Goal: Navigation & Orientation: Find specific page/section

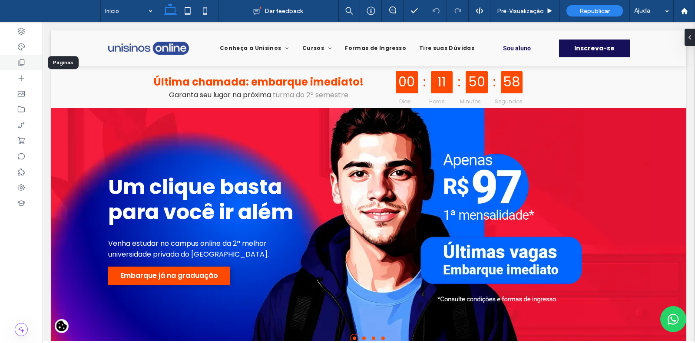
click at [34, 68] on div at bounding box center [21, 63] width 43 height 16
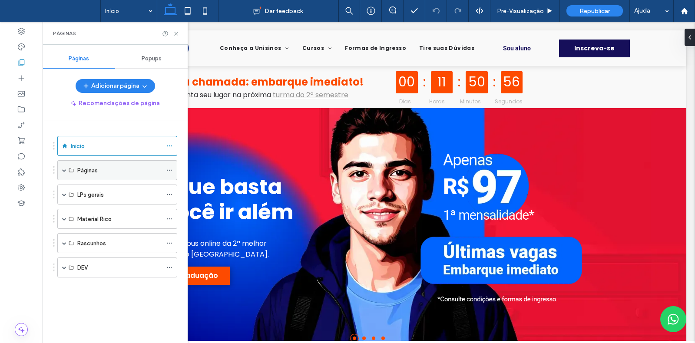
click at [64, 171] on span at bounding box center [64, 170] width 4 height 4
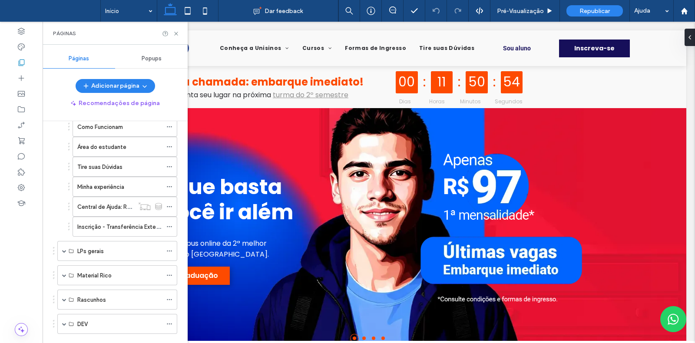
scroll to position [237, 0]
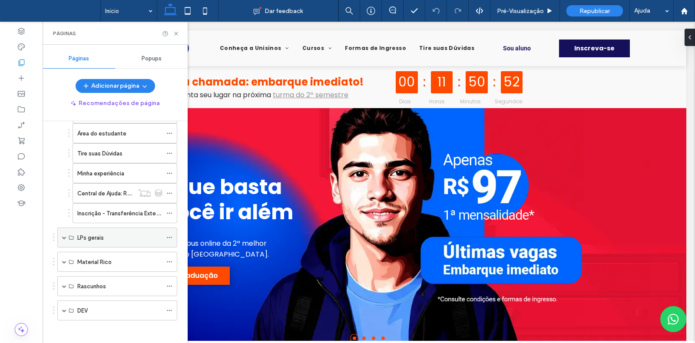
click at [63, 235] on span at bounding box center [64, 237] width 4 height 4
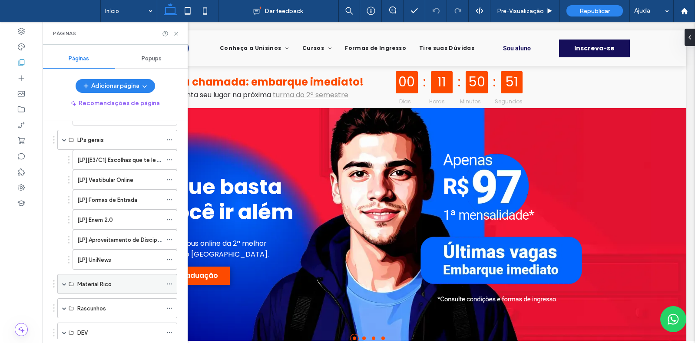
scroll to position [334, 0]
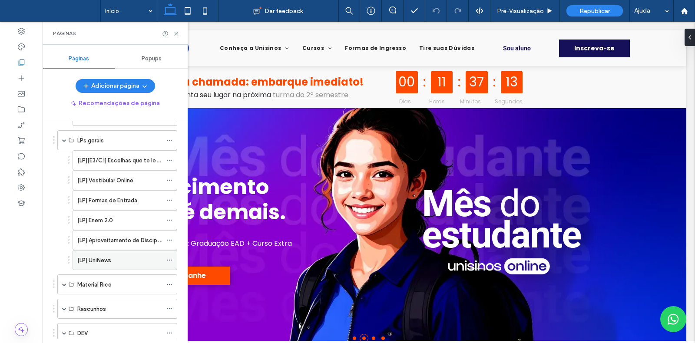
click at [146, 256] on div "[LP] UniNews" at bounding box center [119, 260] width 85 height 9
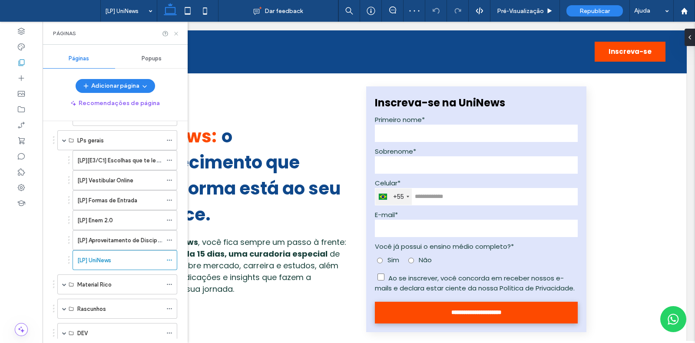
click at [177, 31] on icon at bounding box center [176, 33] width 7 height 7
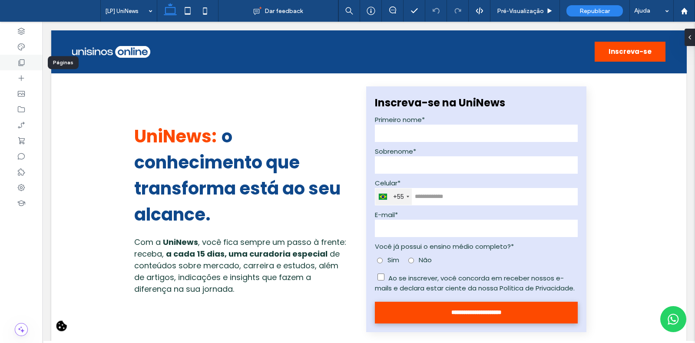
click at [33, 59] on div at bounding box center [21, 63] width 43 height 16
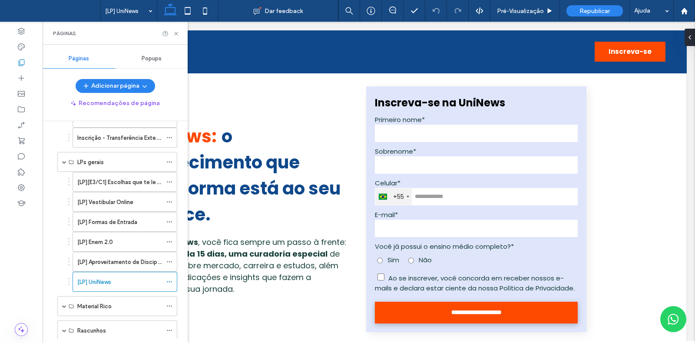
scroll to position [313, 0]
click at [148, 140] on div "Inscrição - Transferência Externa ProUNI" at bounding box center [119, 137] width 85 height 19
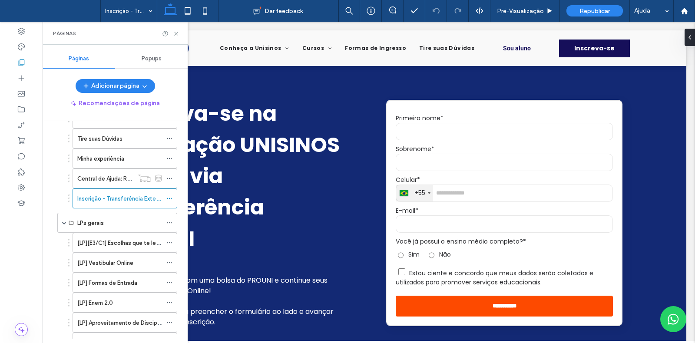
scroll to position [252, 0]
click at [176, 31] on icon at bounding box center [176, 33] width 7 height 7
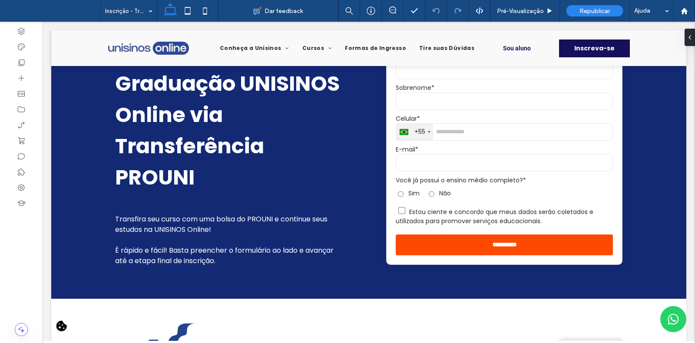
scroll to position [63, 0]
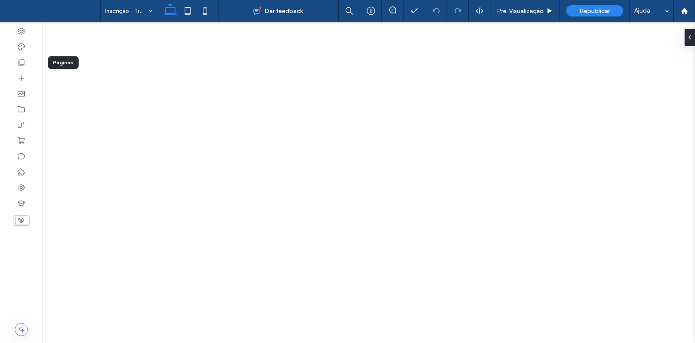
click at [18, 63] on icon at bounding box center [21, 62] width 9 height 9
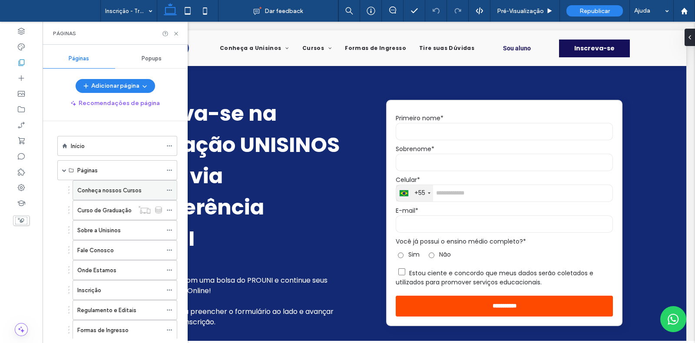
click at [126, 189] on label "Conheça nossos Cursos" at bounding box center [109, 190] width 64 height 15
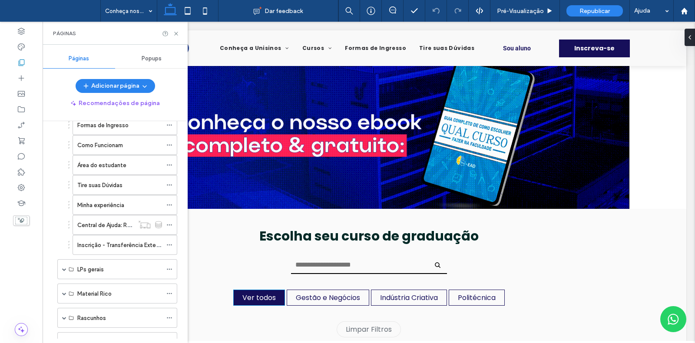
scroll to position [237, 0]
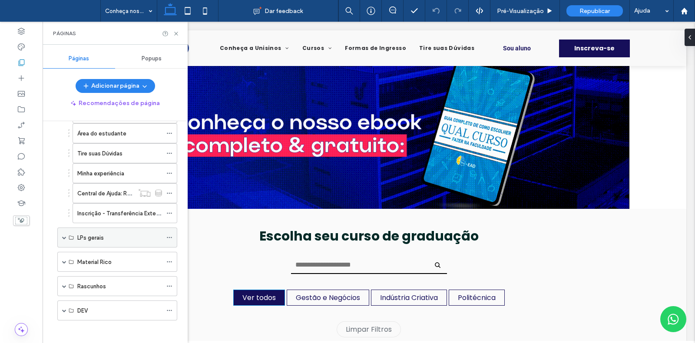
click at [63, 236] on span at bounding box center [64, 237] width 4 height 4
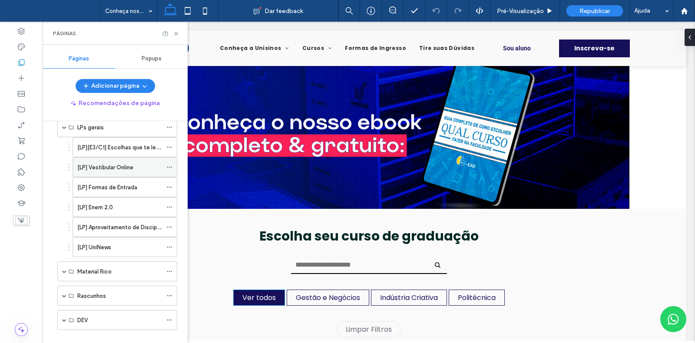
scroll to position [347, 0]
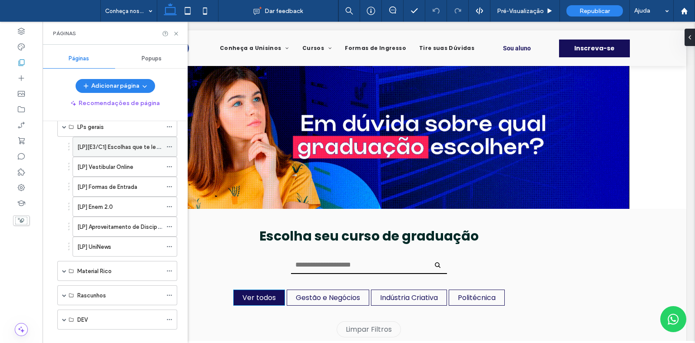
click at [148, 142] on label "[LP][E3/C1] Escolhas que te levam além" at bounding box center [128, 146] width 103 height 15
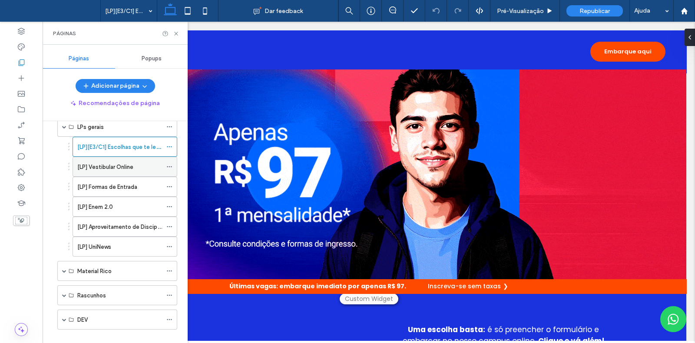
click at [124, 167] on label "[LP] Vestibular Online" at bounding box center [105, 166] width 56 height 15
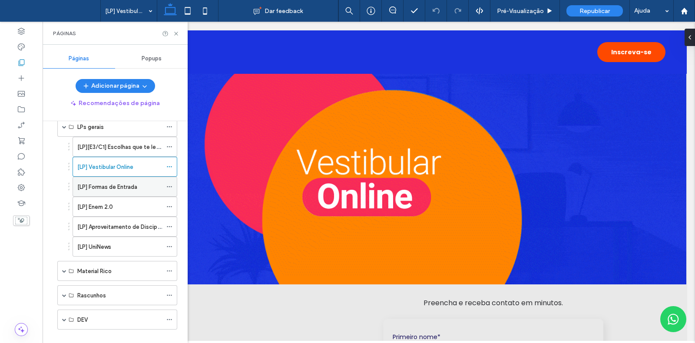
click at [127, 187] on label "[LP] Formas de Entrada" at bounding box center [107, 186] width 60 height 15
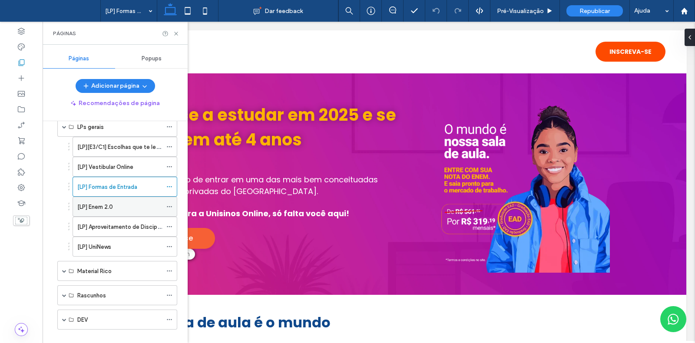
click at [138, 203] on div "[LP] Enem 2.0" at bounding box center [119, 206] width 85 height 9
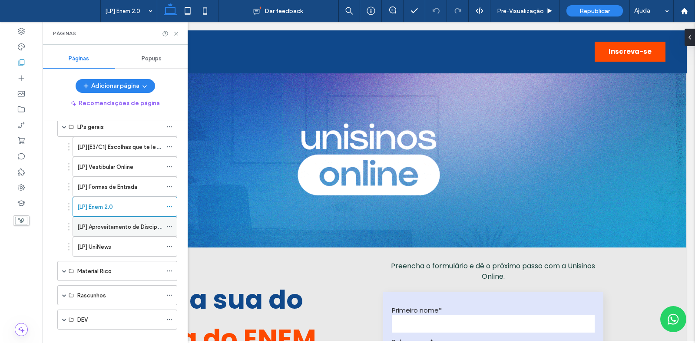
click at [127, 226] on label "[LP] Aproveitamento de Disciplinas" at bounding box center [123, 226] width 92 height 15
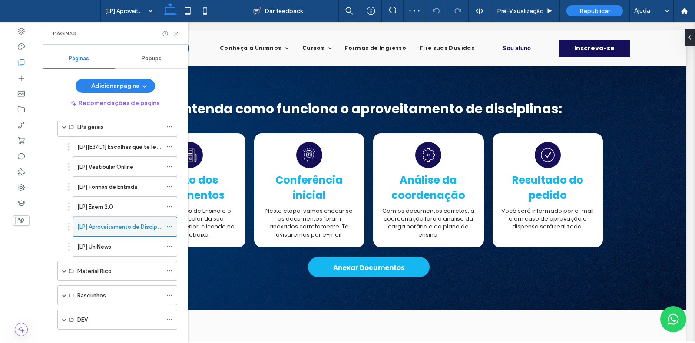
click at [172, 224] on icon at bounding box center [169, 227] width 6 height 6
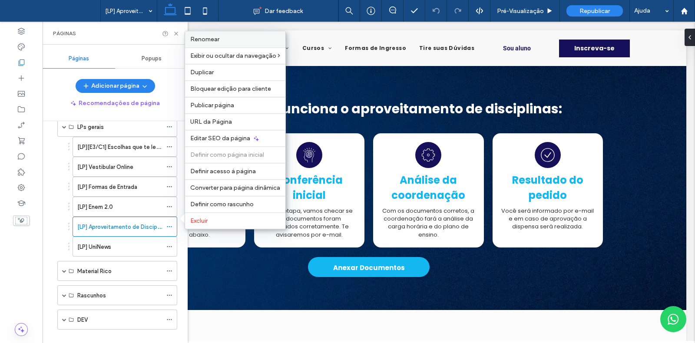
click at [229, 43] on label "Renomear" at bounding box center [235, 39] width 90 height 7
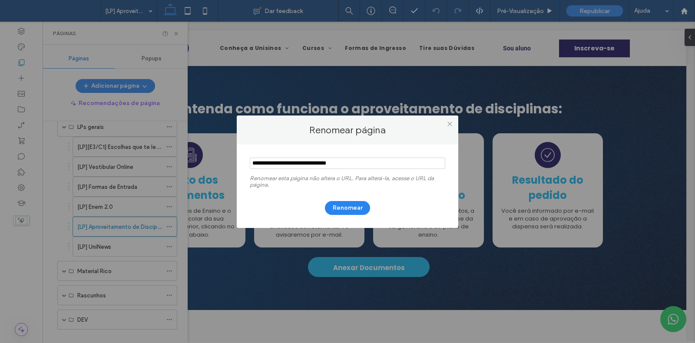
drag, startPoint x: 264, startPoint y: 162, endPoint x: 238, endPoint y: 162, distance: 25.6
click at [238, 162] on div "Renomear esta página não altera o URL. Para alterá-la, acesse o URL da página. …" at bounding box center [347, 186] width 221 height 83
type input "**********"
click at [359, 209] on button "Renomear" at bounding box center [347, 208] width 45 height 14
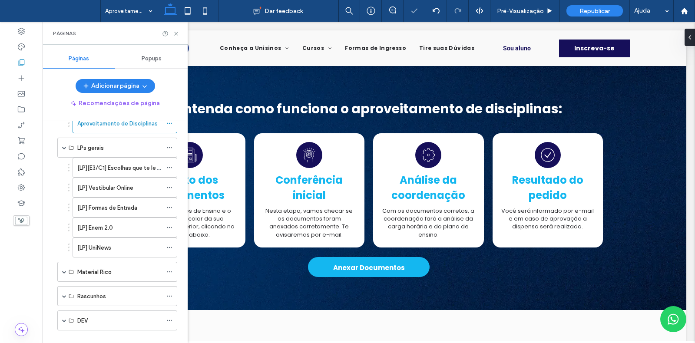
scroll to position [356, 0]
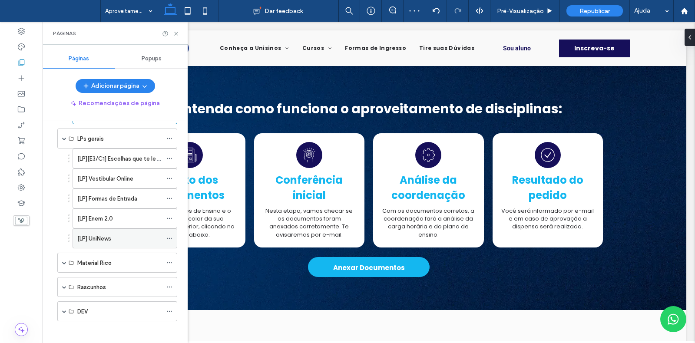
click at [135, 234] on div "[LP] UniNews" at bounding box center [119, 238] width 85 height 9
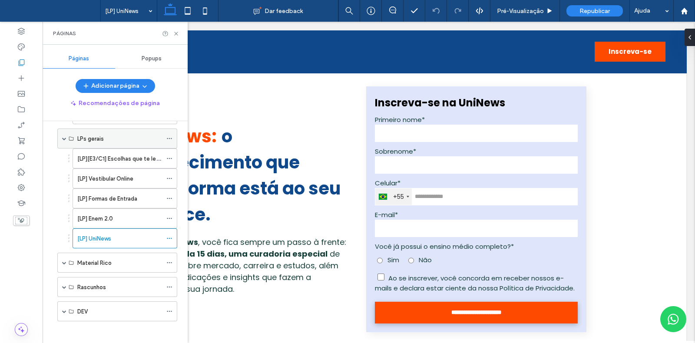
click at [64, 136] on span at bounding box center [64, 138] width 4 height 4
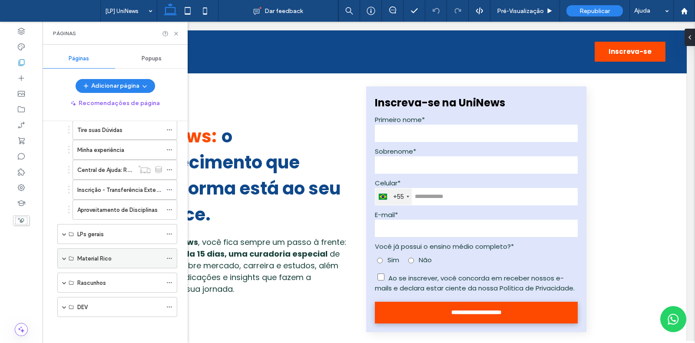
scroll to position [257, 0]
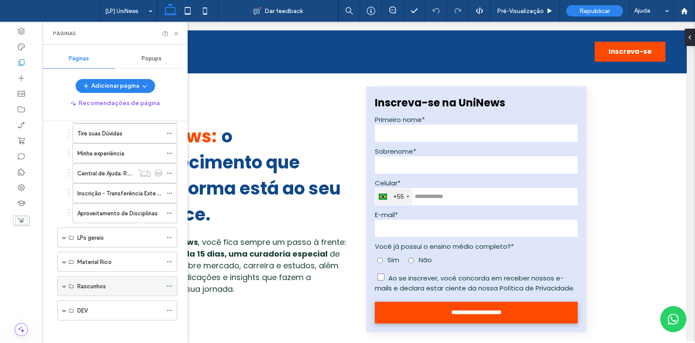
click at [64, 284] on span at bounding box center [64, 286] width 4 height 4
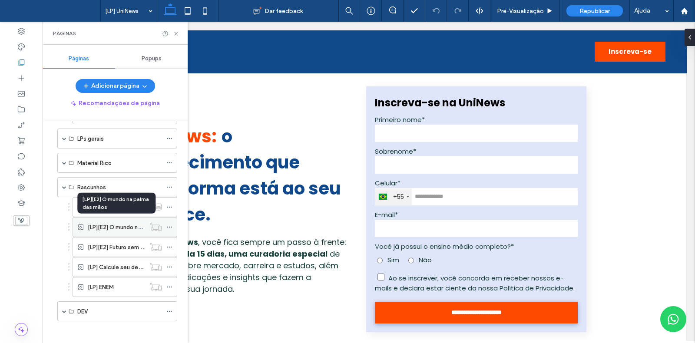
click at [122, 222] on label "[LP][E2] O mundo na palma das mãos" at bounding box center [136, 227] width 96 height 15
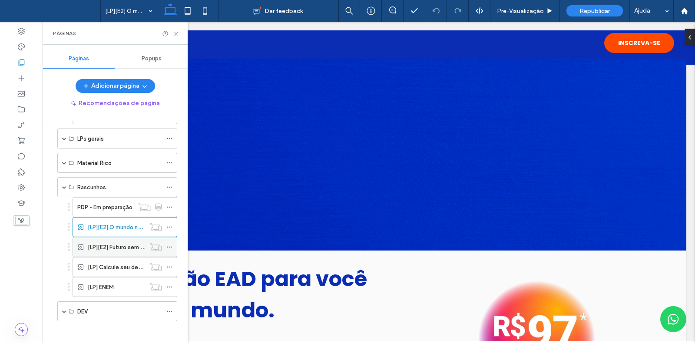
click at [117, 244] on label "[LP][E2] Futuro sem fronteiras" at bounding box center [127, 247] width 79 height 15
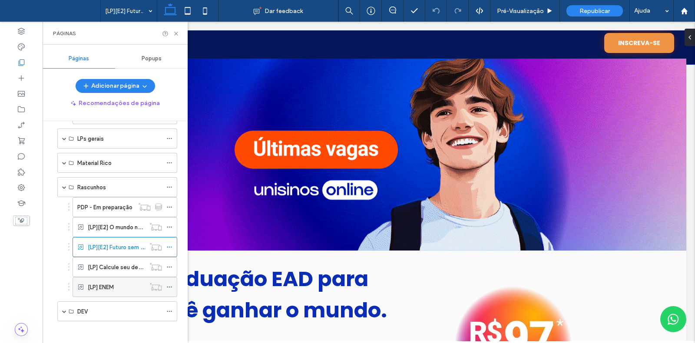
click at [119, 283] on div "[LP] ENEM" at bounding box center [116, 287] width 57 height 9
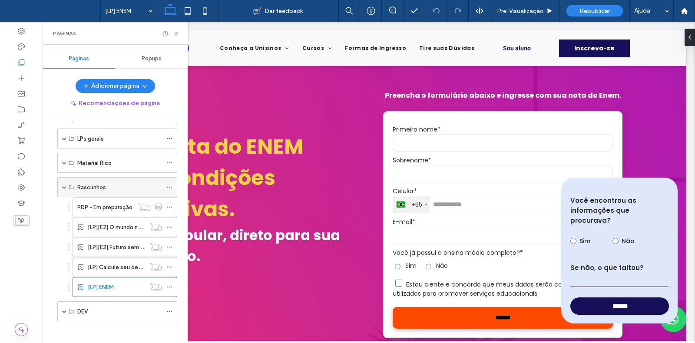
click at [63, 185] on span at bounding box center [64, 187] width 4 height 4
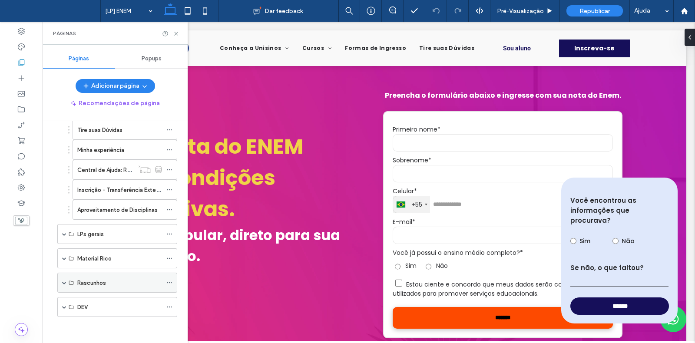
scroll to position [257, 0]
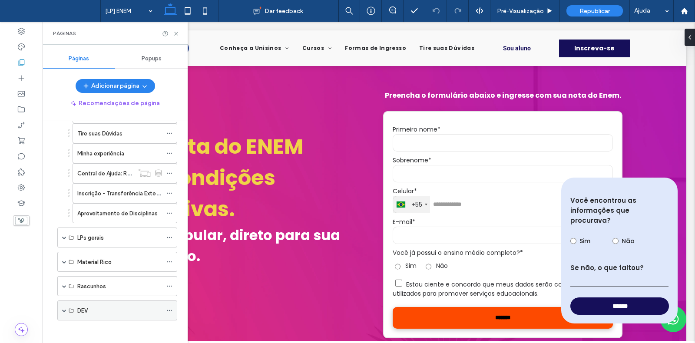
click at [65, 308] on span at bounding box center [64, 310] width 4 height 4
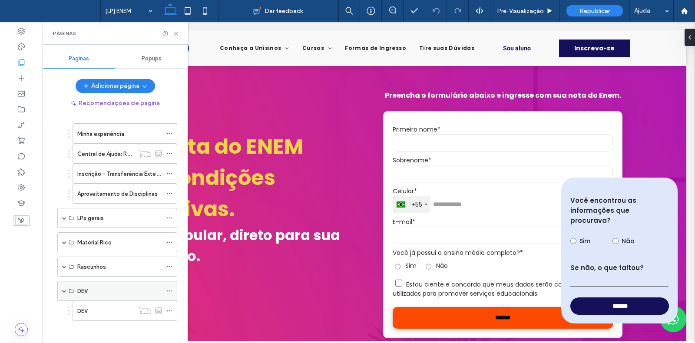
click at [64, 289] on span at bounding box center [64, 291] width 4 height 4
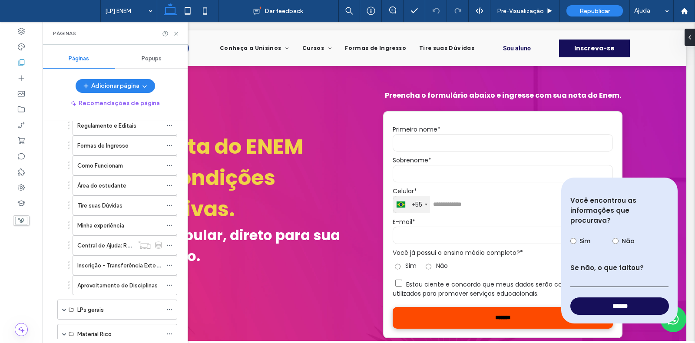
scroll to position [182, 0]
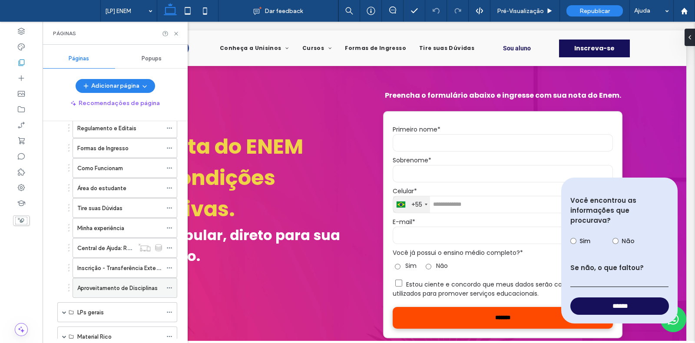
click at [137, 282] on label "Aproveitamento de Disciplinas" at bounding box center [117, 288] width 80 height 15
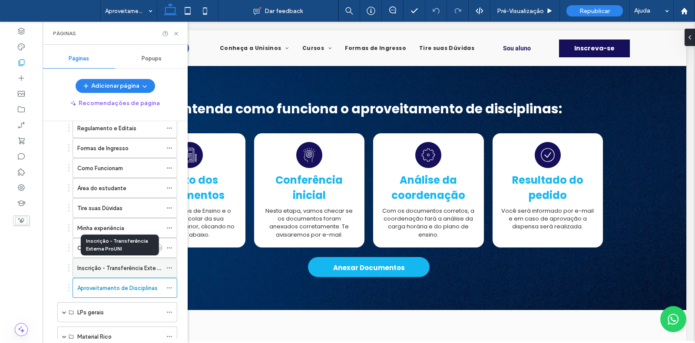
click at [130, 263] on label "Inscrição - Transferência Externa ProUNI" at bounding box center [130, 268] width 106 height 15
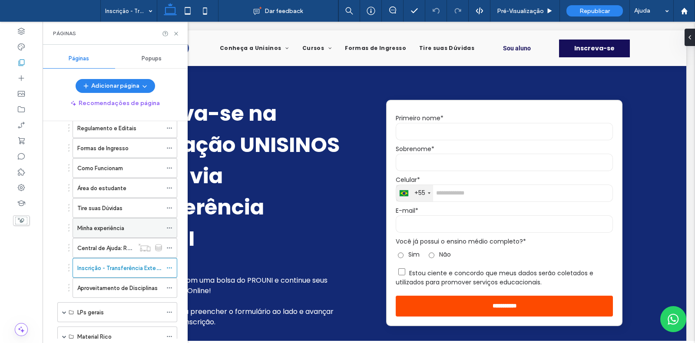
click at [132, 224] on div "Minha experiência" at bounding box center [119, 228] width 85 height 9
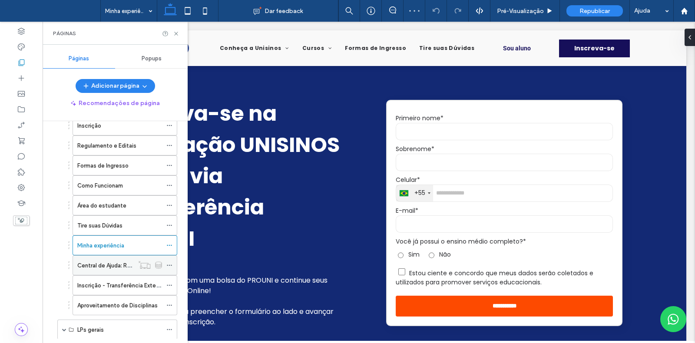
scroll to position [179, 0]
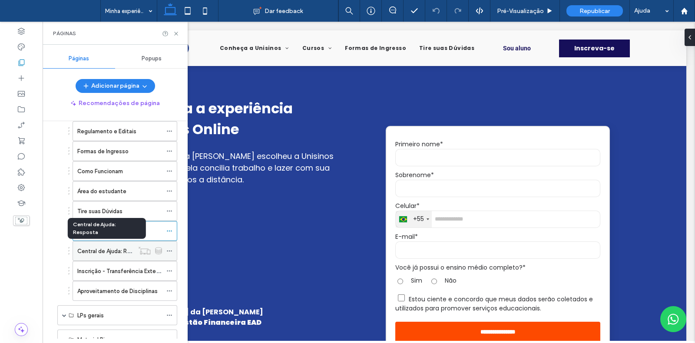
click at [109, 246] on label "Central de Ajuda: Resposta" at bounding box center [113, 251] width 72 height 15
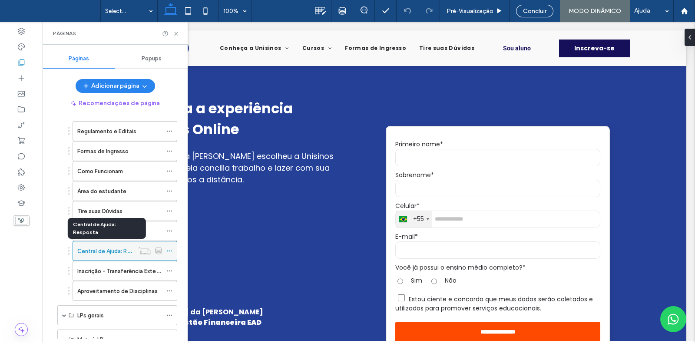
scroll to position [0, 0]
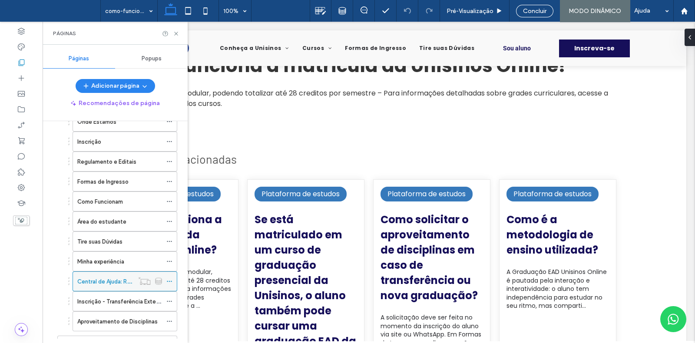
scroll to position [156, 0]
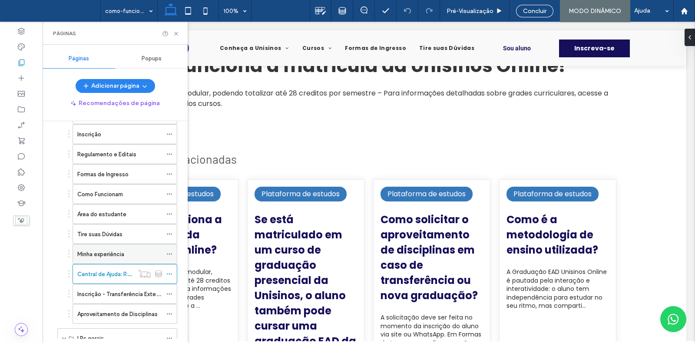
click at [118, 251] on label "Minha experiência" at bounding box center [100, 254] width 47 height 15
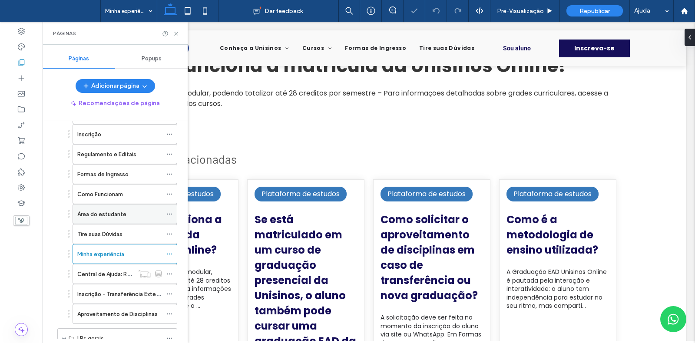
click at [119, 212] on label "Área do estudante" at bounding box center [101, 214] width 49 height 15
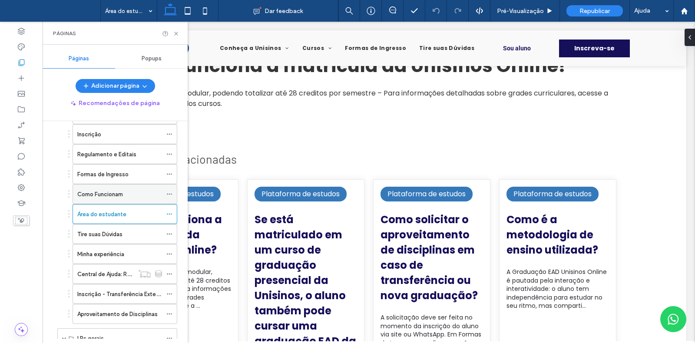
click at [109, 193] on label "Como Funcionam" at bounding box center [100, 194] width 46 height 15
click at [113, 171] on label "Formas de Ingresso" at bounding box center [102, 174] width 51 height 15
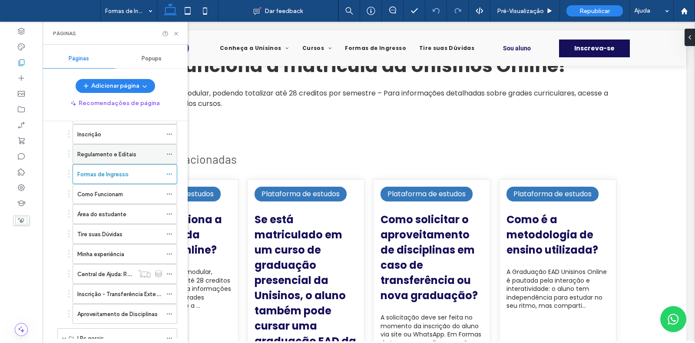
click at [113, 152] on label "Regulamento e Editais" at bounding box center [106, 154] width 59 height 15
